Goal: Complete application form: Complete application form

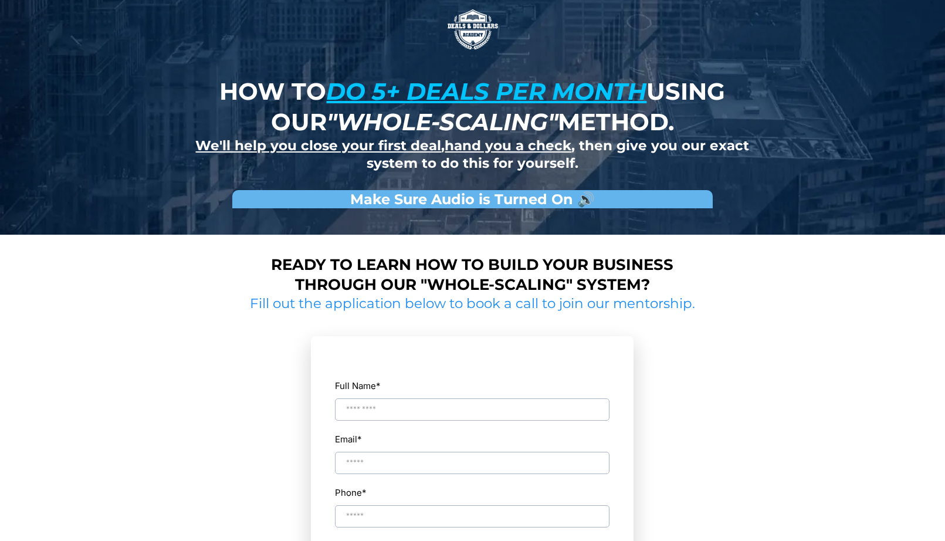
scroll to position [123, 0]
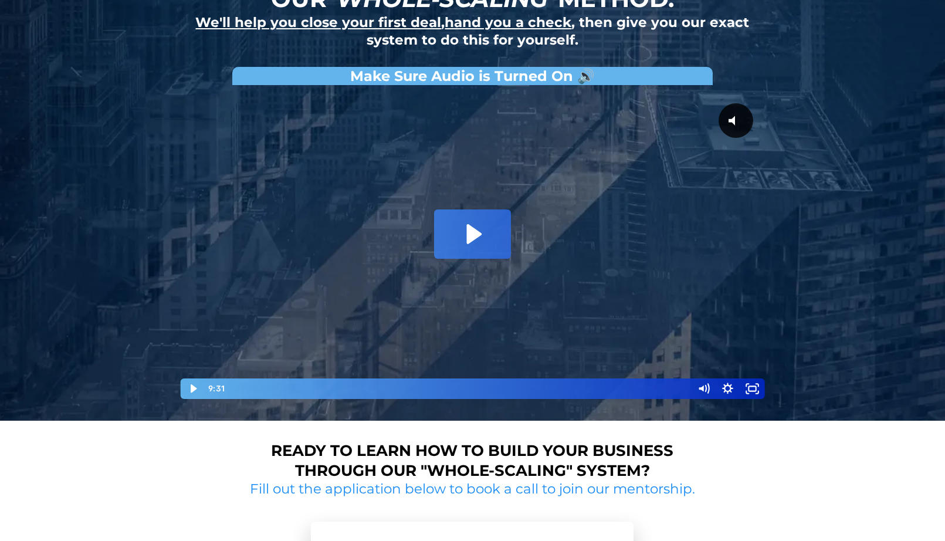
type input "**********"
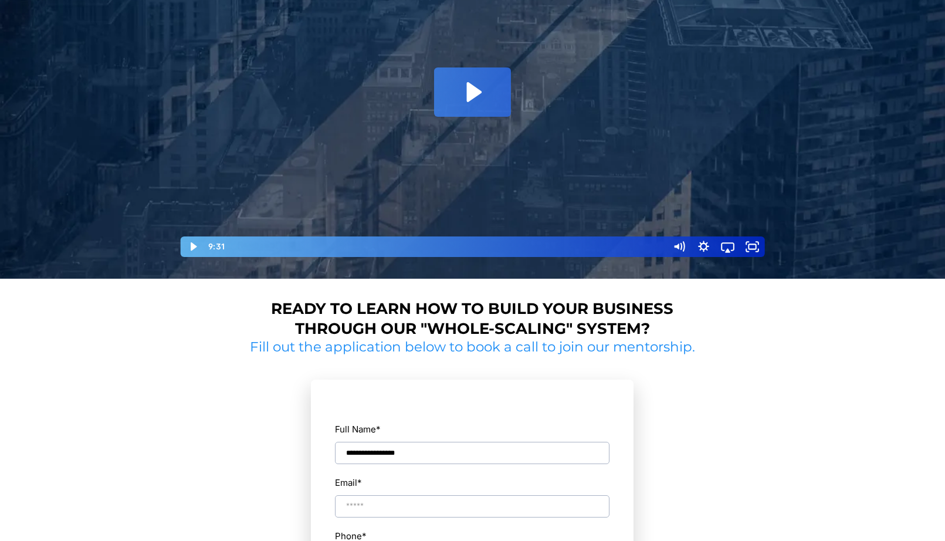
scroll to position [320, 0]
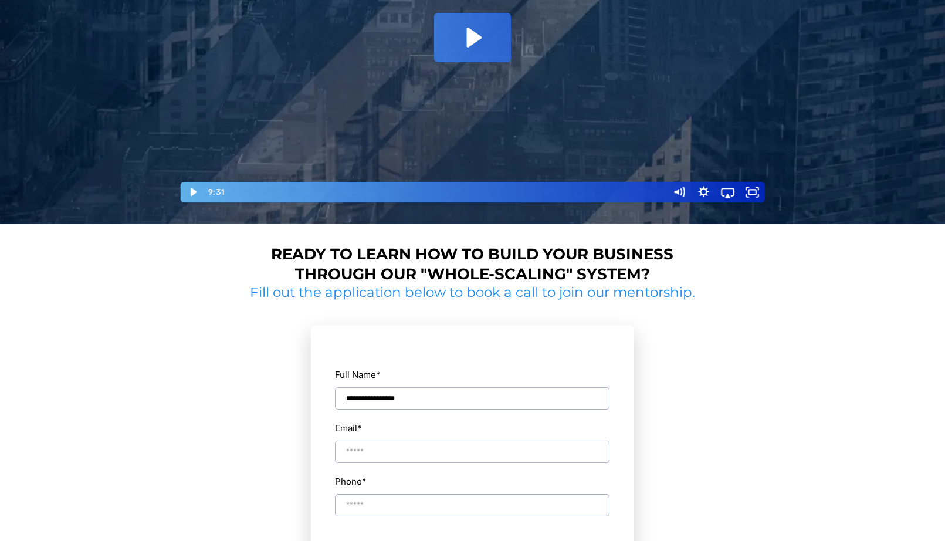
type input "**********"
click at [352, 454] on input "**********" at bounding box center [472, 451] width 274 height 22
click at [364, 508] on input "Phone *" at bounding box center [472, 505] width 274 height 22
type input "*"
type input "*********"
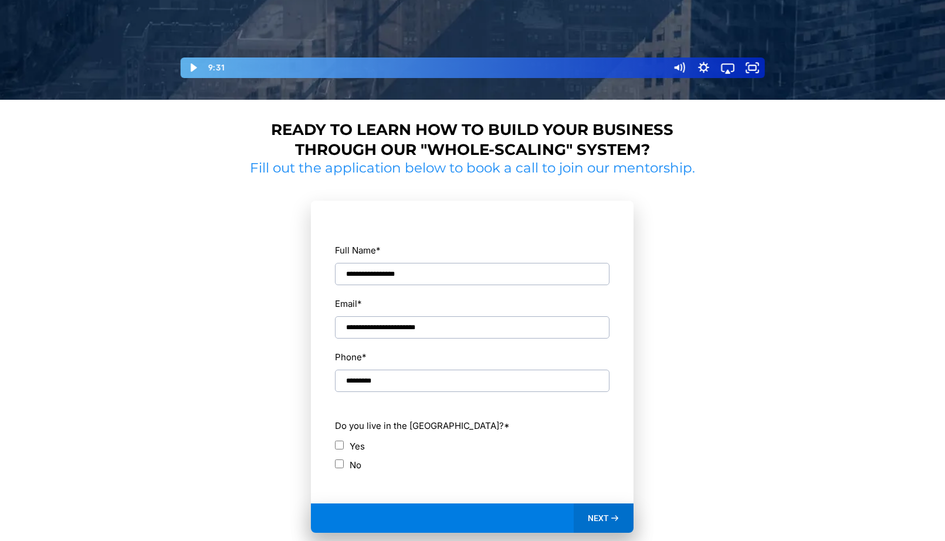
scroll to position [444, 0]
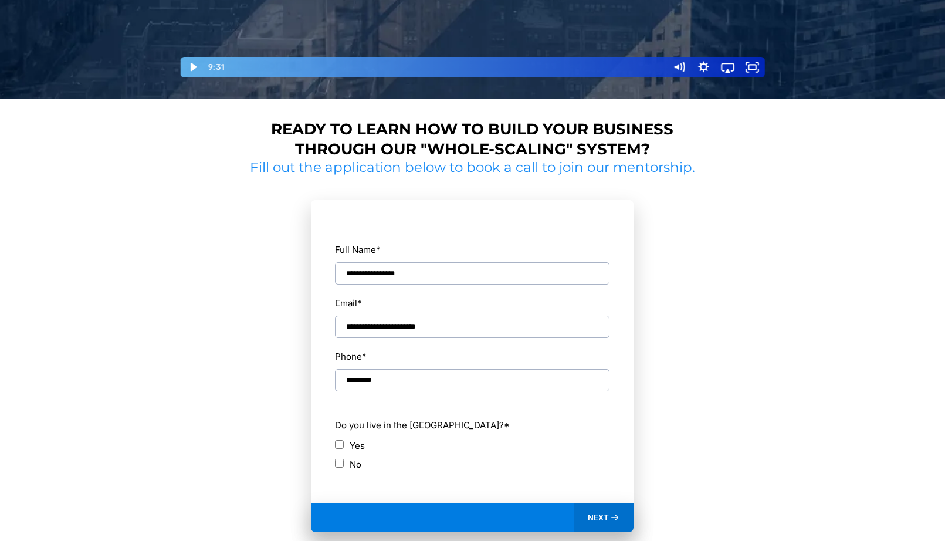
click at [595, 516] on span "NEXT" at bounding box center [598, 517] width 21 height 11
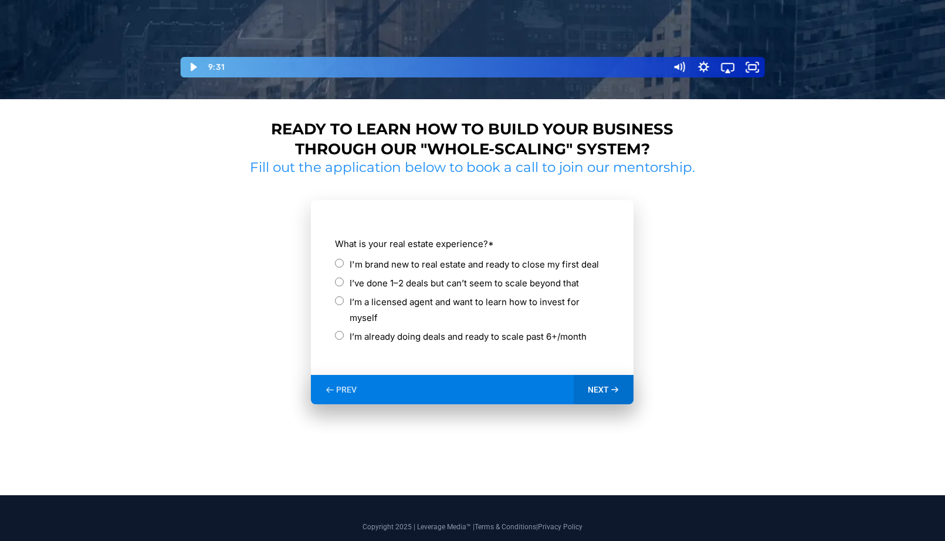
click at [418, 262] on label "I'm brand new to real estate and ready to close my first deal" at bounding box center [473, 264] width 249 height 16
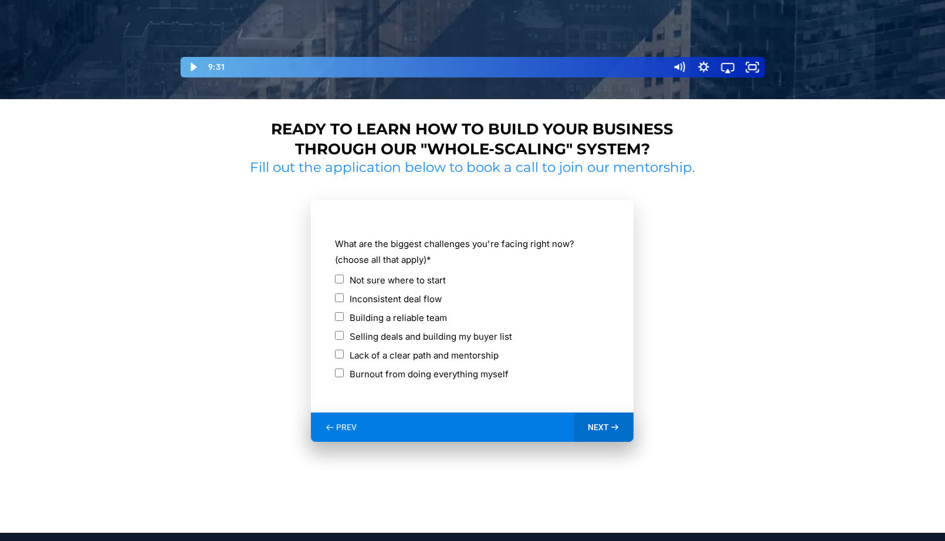
click at [386, 279] on label "Not sure where to start" at bounding box center [397, 280] width 96 height 16
click at [381, 293] on label "Inconsistent deal flow" at bounding box center [395, 299] width 92 height 16
click at [384, 315] on label "Building a reliable team" at bounding box center [397, 318] width 97 height 16
click at [404, 338] on label "Selling deals and building my buyer list" at bounding box center [430, 336] width 162 height 16
click at [457, 357] on label "Lack of a clear path and mentorship" at bounding box center [423, 355] width 149 height 16
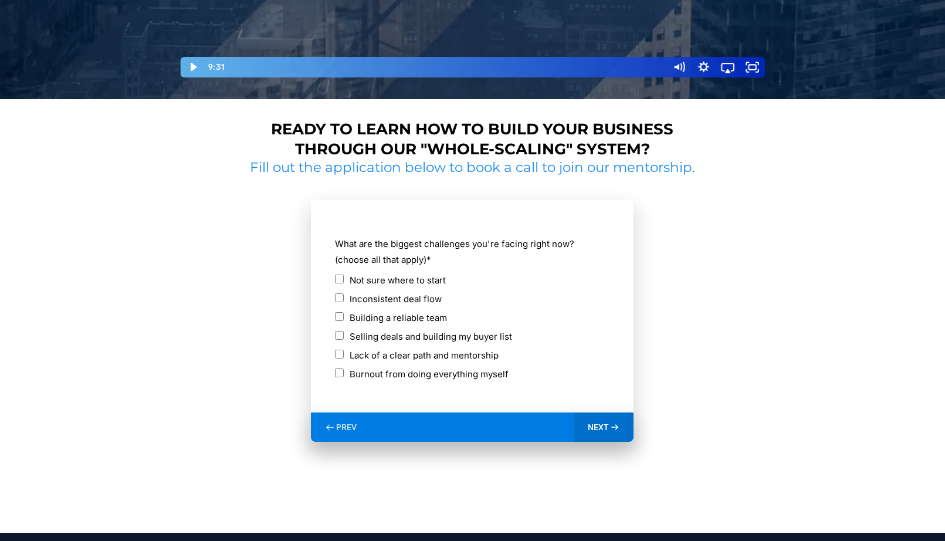
click at [596, 415] on div "NEXT" at bounding box center [603, 426] width 60 height 29
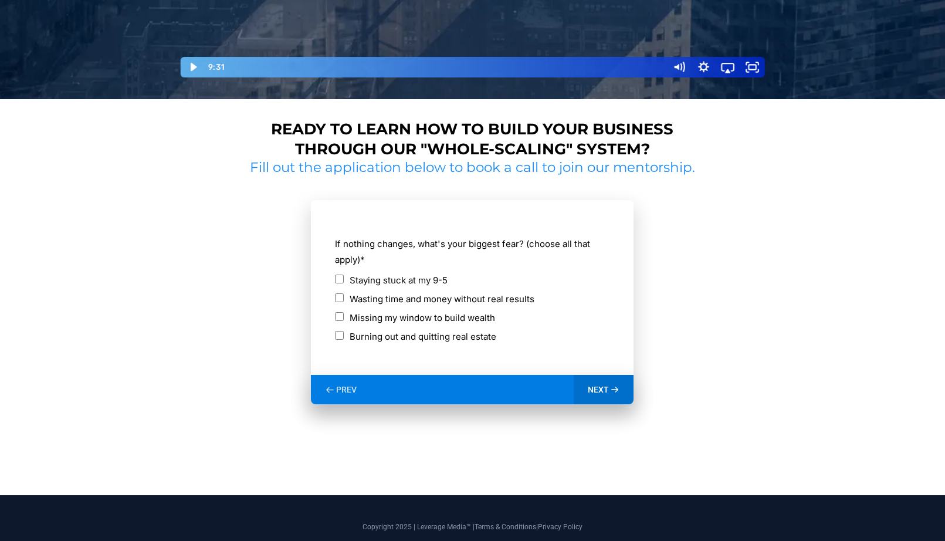
click at [399, 277] on label "Staying stuck at my 9-5" at bounding box center [398, 280] width 98 height 16
click at [613, 388] on icon at bounding box center [615, 390] width 10 height 10
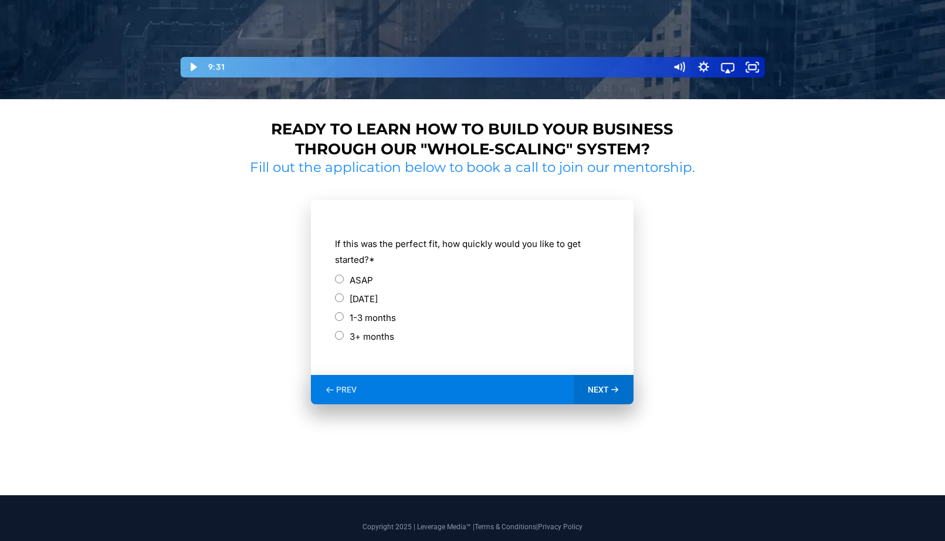
click at [335, 387] on div "PREV" at bounding box center [341, 389] width 60 height 29
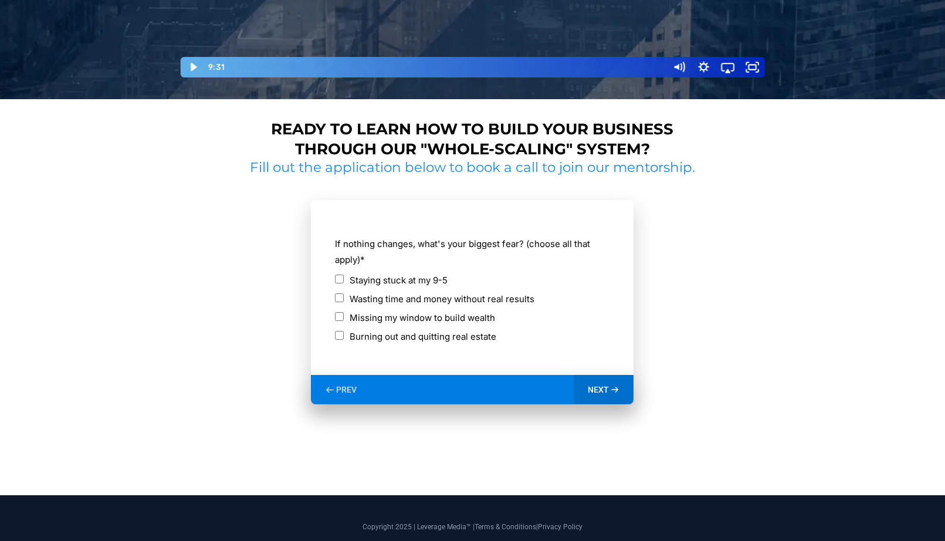
click at [375, 317] on label "Missing my window to build wealth" at bounding box center [421, 318] width 145 height 16
click at [390, 279] on label "Staying stuck at my 9-5" at bounding box center [398, 280] width 98 height 16
click at [608, 385] on span "NEXT" at bounding box center [598, 389] width 21 height 11
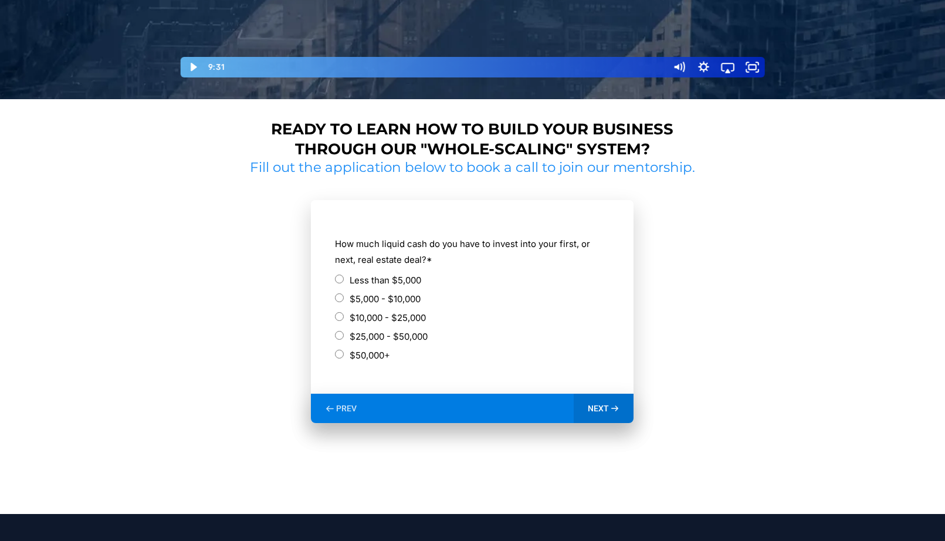
click at [350, 296] on label "$5,000 - $10,000" at bounding box center [384, 299] width 71 height 16
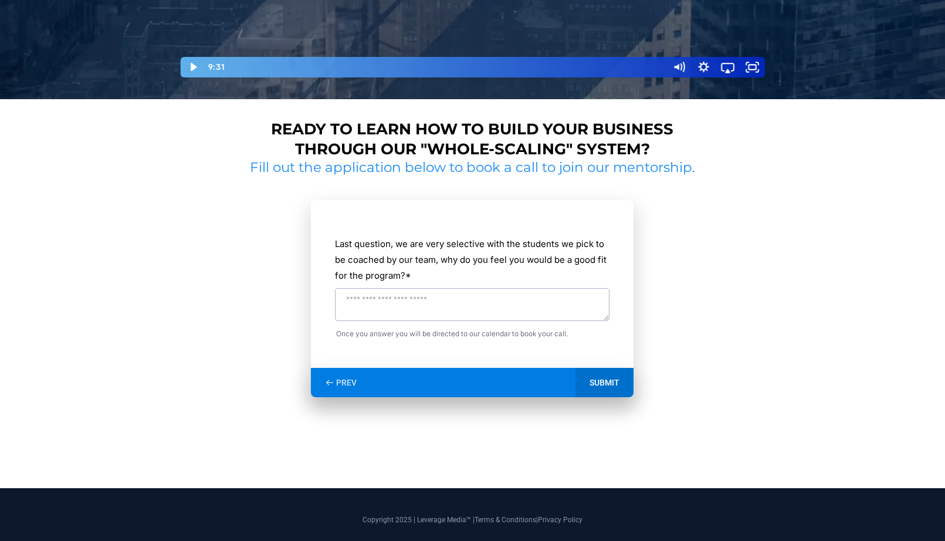
click at [365, 298] on textarea "Last question, we are very selective with the students we pick to be coached by…" at bounding box center [472, 304] width 274 height 33
type textarea "**********"
click at [595, 374] on div "SUBMIT" at bounding box center [604, 382] width 58 height 29
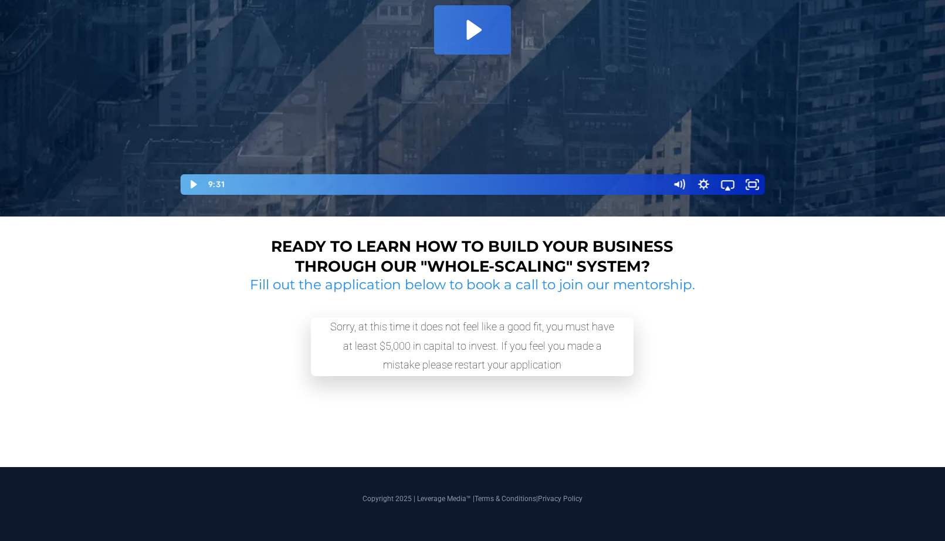
scroll to position [326, 0]
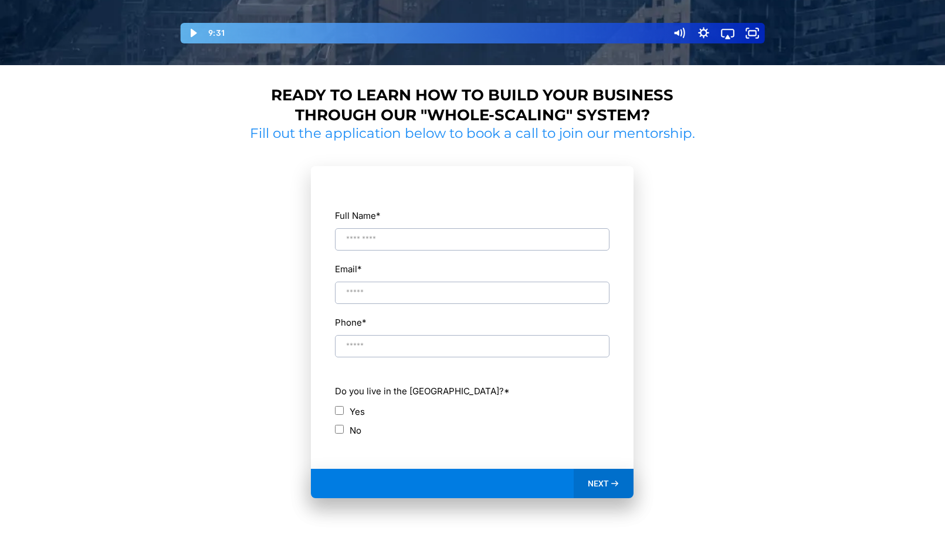
scroll to position [483, 0]
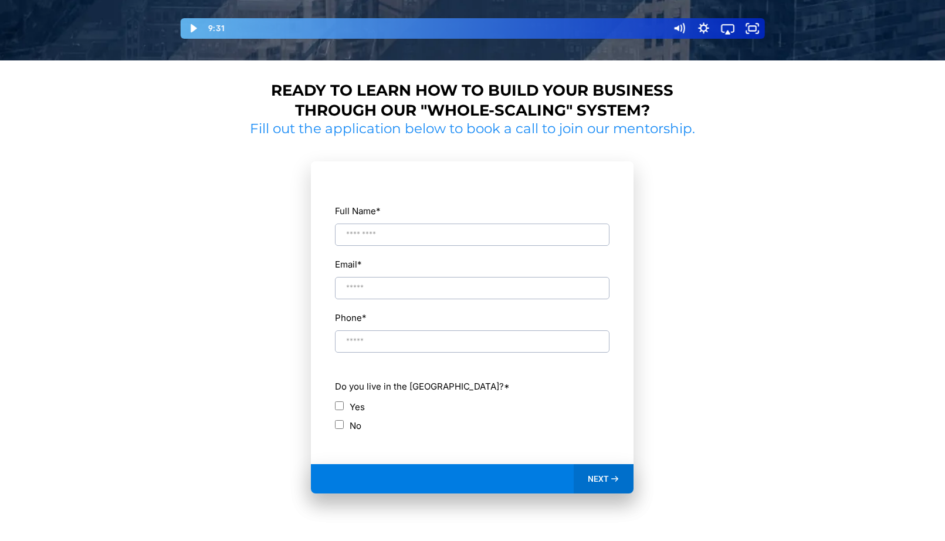
type input "**********"
type input "*********"
click at [344, 423] on div "No" at bounding box center [472, 426] width 274 height 16
click at [605, 474] on span "NEXT" at bounding box center [598, 478] width 21 height 11
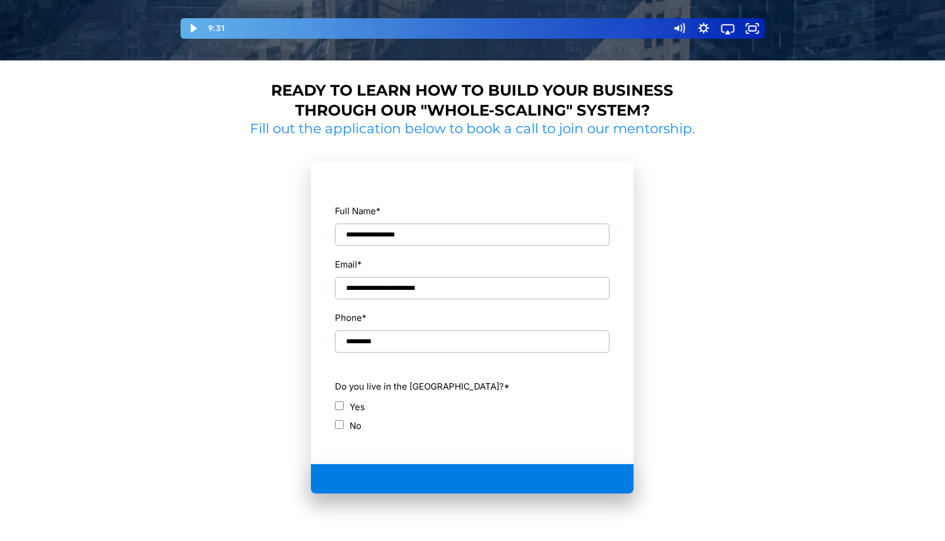
scroll to position [456, 0]
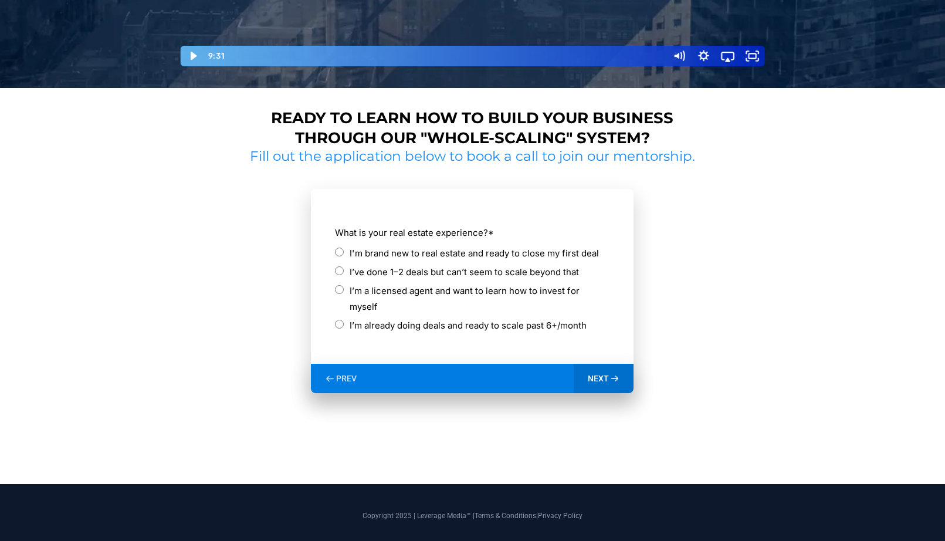
click at [393, 252] on label "I'm brand new to real estate and ready to close my first deal" at bounding box center [473, 253] width 249 height 16
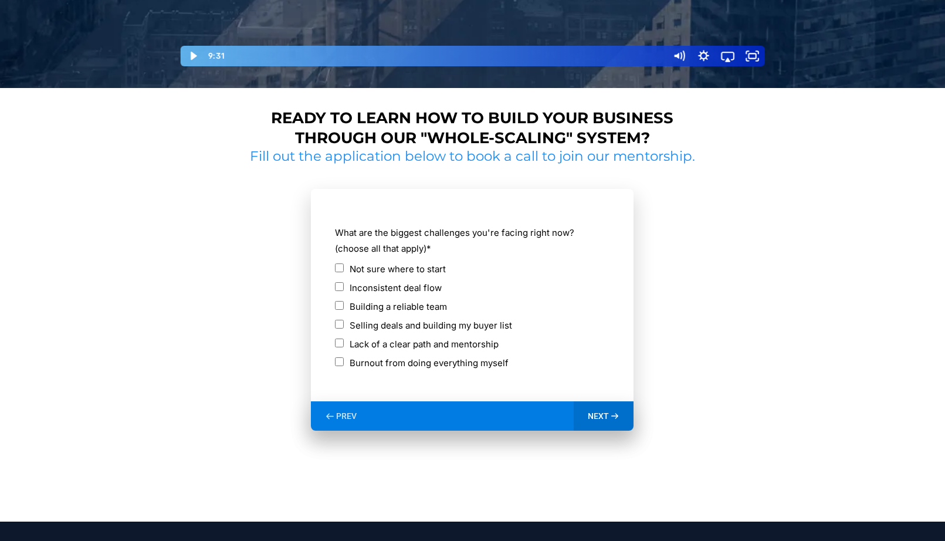
click at [354, 262] on label "Not sure where to start" at bounding box center [397, 269] width 96 height 16
click at [396, 294] on div "Inconsistent deal flow" at bounding box center [472, 289] width 274 height 19
click at [388, 303] on label "Building a reliable team" at bounding box center [397, 306] width 97 height 16
click at [386, 284] on label "Inconsistent deal flow" at bounding box center [395, 288] width 92 height 16
click at [375, 317] on label "Selling deals and building my buyer list" at bounding box center [430, 325] width 162 height 16
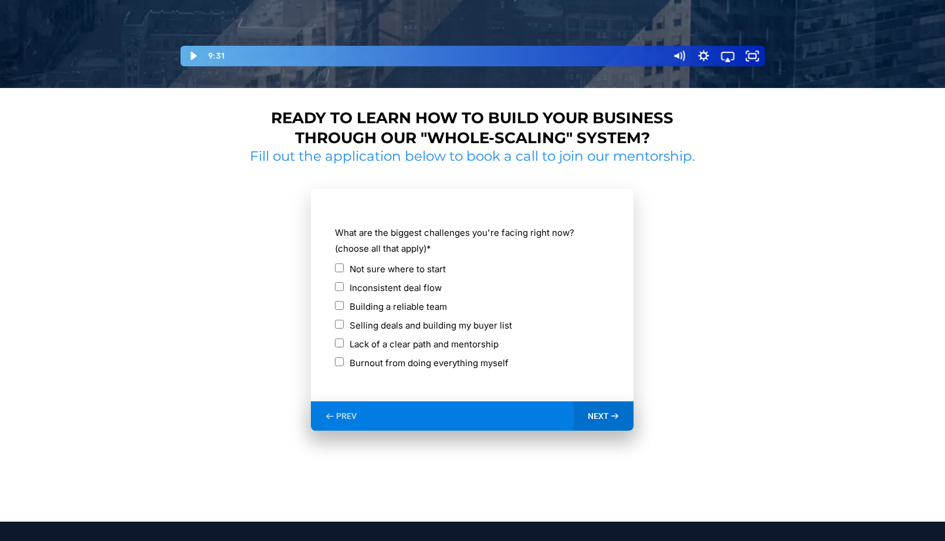
click at [371, 337] on label "Lack of a clear path and mentorship" at bounding box center [423, 344] width 149 height 16
click at [598, 412] on span "NEXT" at bounding box center [598, 415] width 21 height 11
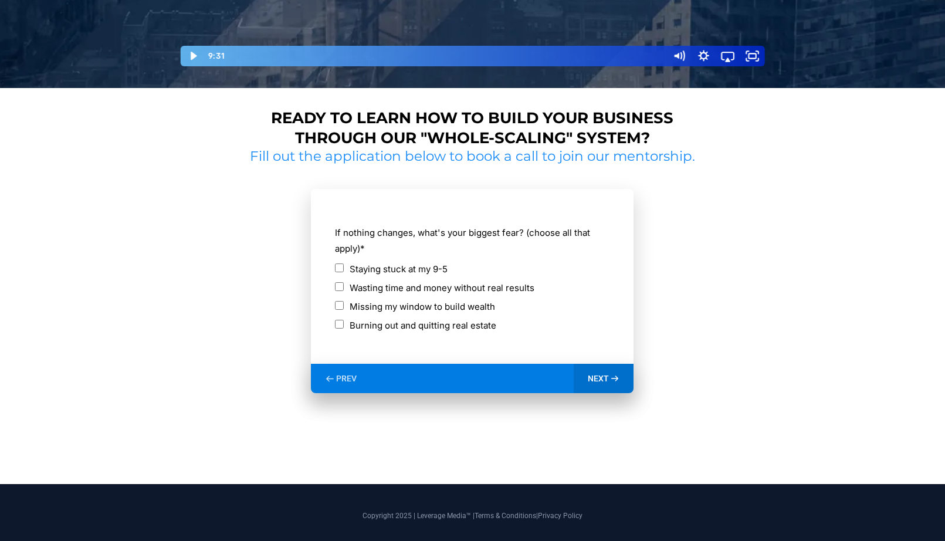
click at [388, 261] on label "Staying stuck at my 9-5" at bounding box center [398, 269] width 98 height 16
click at [377, 308] on label "Missing my window to build wealth" at bounding box center [421, 306] width 145 height 16
click at [620, 371] on div "NEXT" at bounding box center [603, 378] width 60 height 29
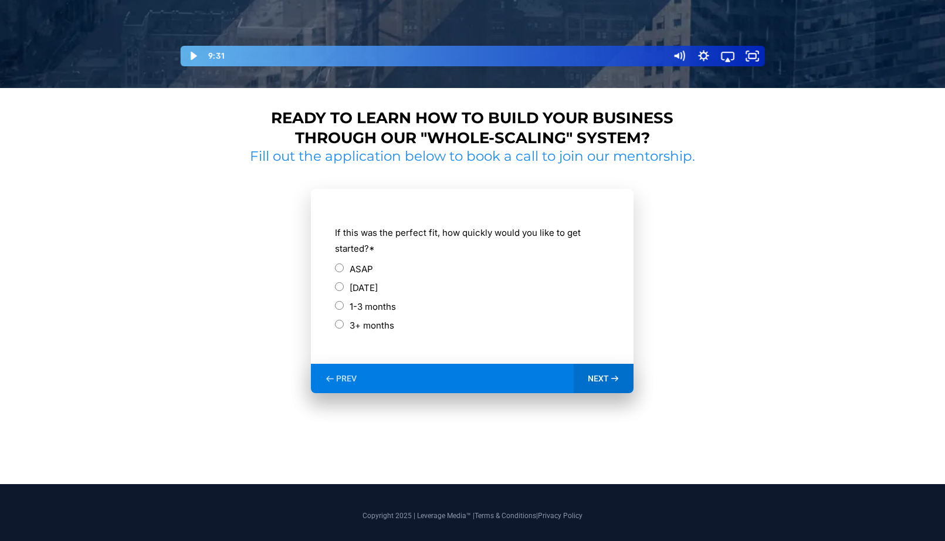
click at [350, 267] on label "ASAP" at bounding box center [360, 269] width 23 height 16
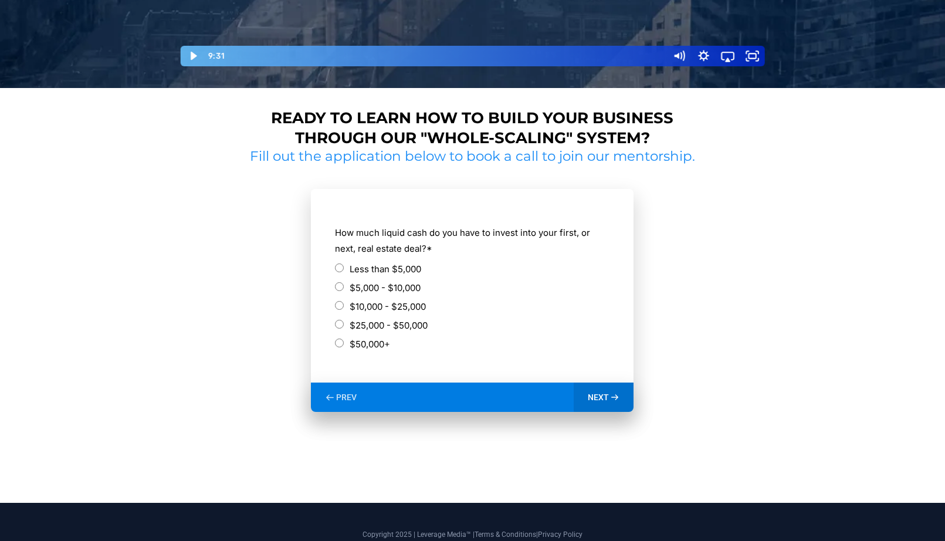
click at [363, 305] on label "$10,000 - $25,000" at bounding box center [387, 306] width 76 height 16
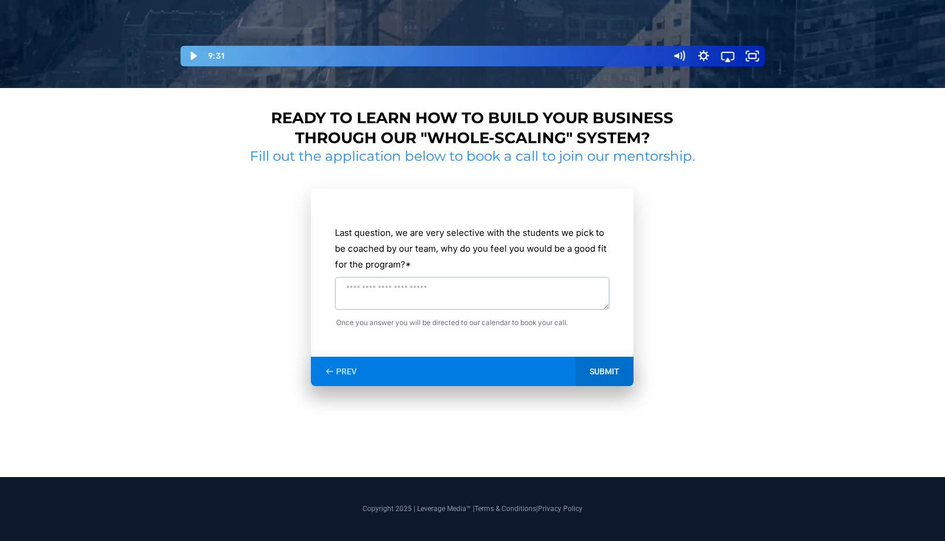
click at [420, 294] on textarea "Last question, we are very selective with the students we pick to be coached by…" at bounding box center [472, 293] width 274 height 33
type textarea "**********"
drag, startPoint x: 420, startPoint y: 294, endPoint x: 601, endPoint y: 358, distance: 191.6
click at [601, 358] on div "SUBMIT" at bounding box center [604, 371] width 58 height 29
click at [608, 368] on div at bounding box center [472, 371] width 323 height 29
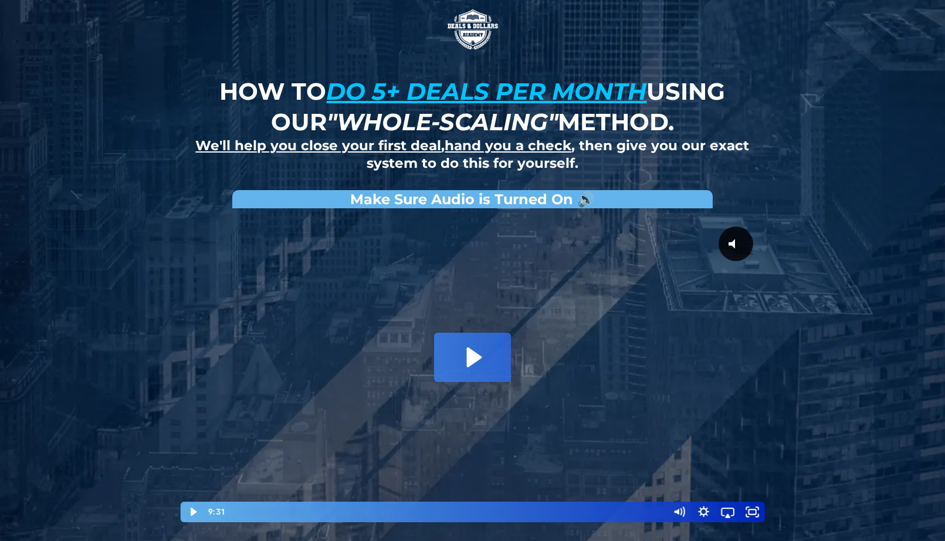
scroll to position [0, 0]
